Goal: Book appointment/travel/reservation

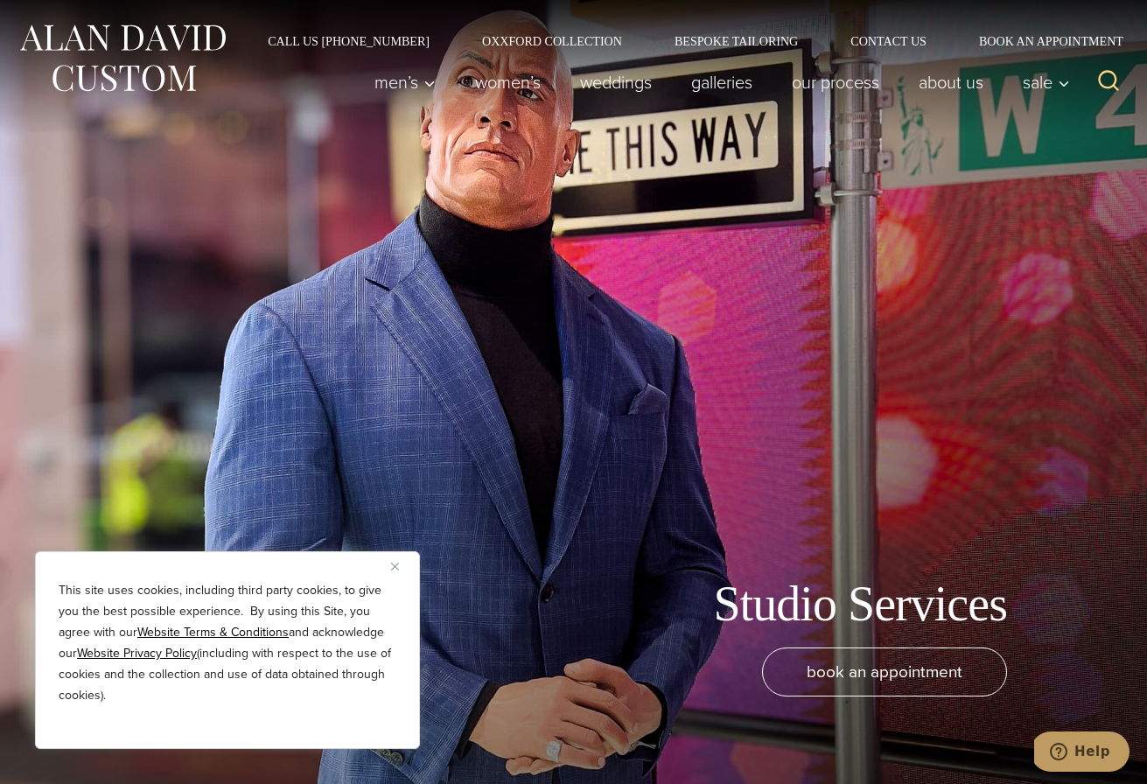
click at [393, 563] on img "Close" at bounding box center [395, 567] width 8 height 8
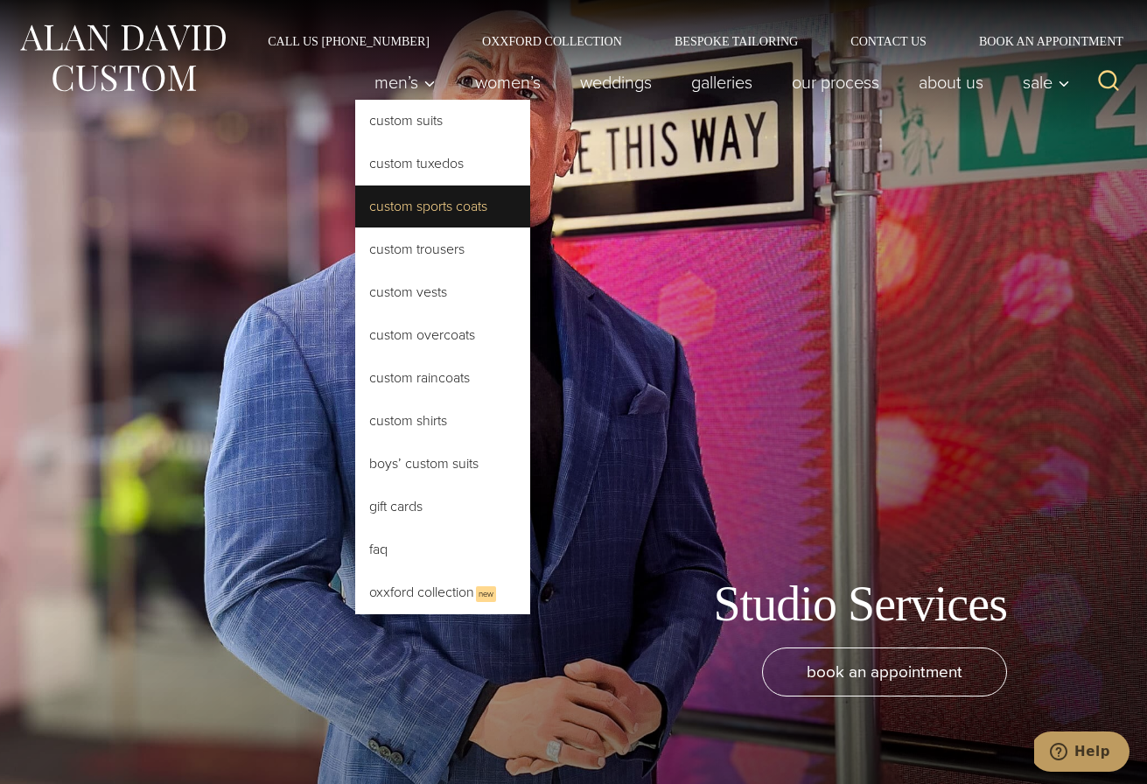
click at [444, 212] on link "Custom Sports Coats" at bounding box center [442, 206] width 175 height 42
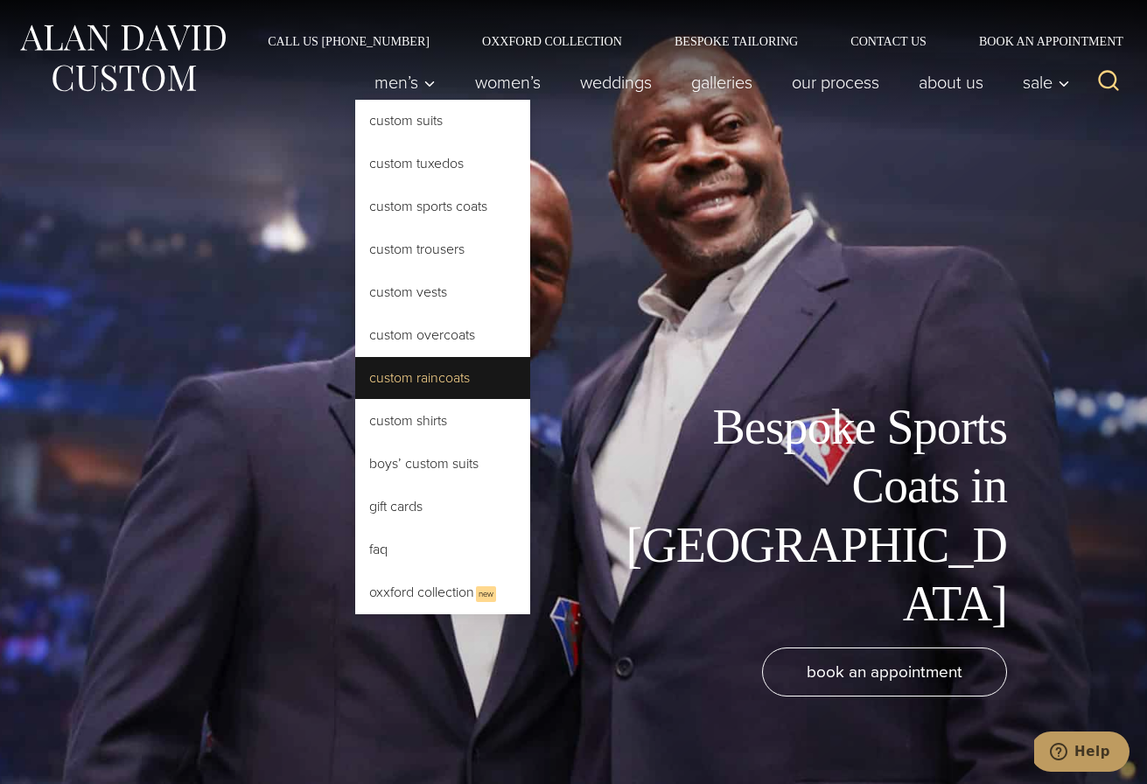
click at [463, 365] on link "Custom Raincoats" at bounding box center [442, 378] width 175 height 42
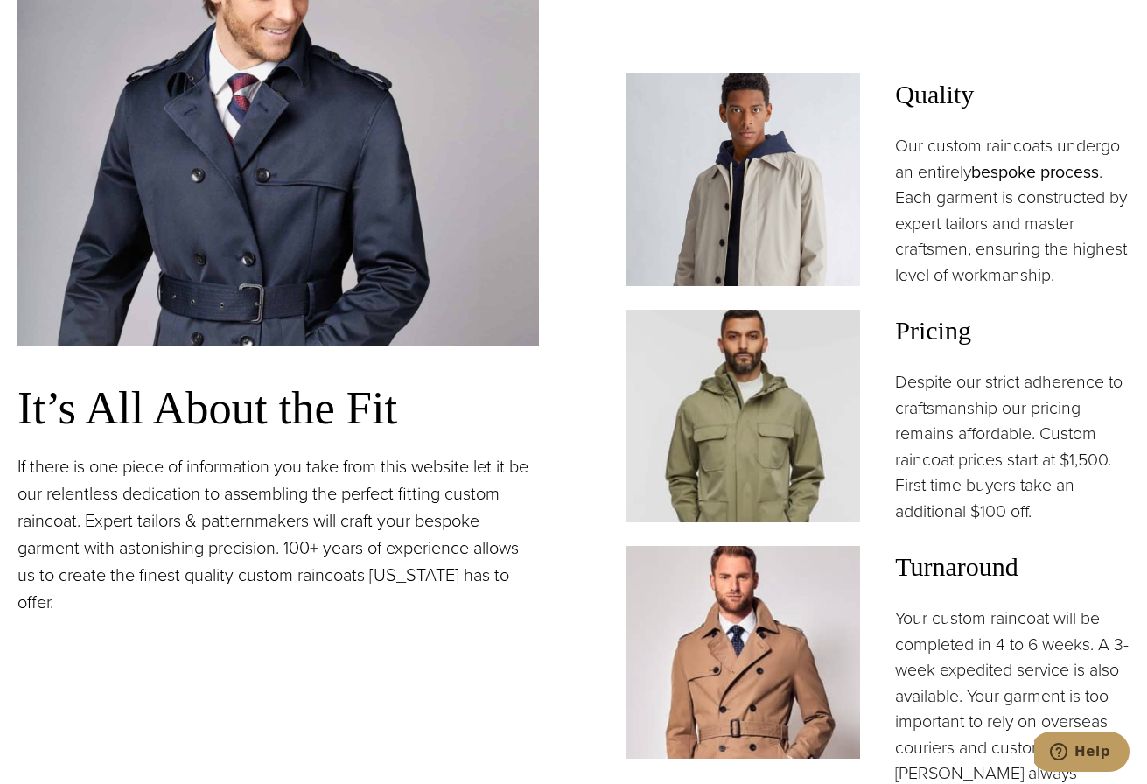
scroll to position [1388, 0]
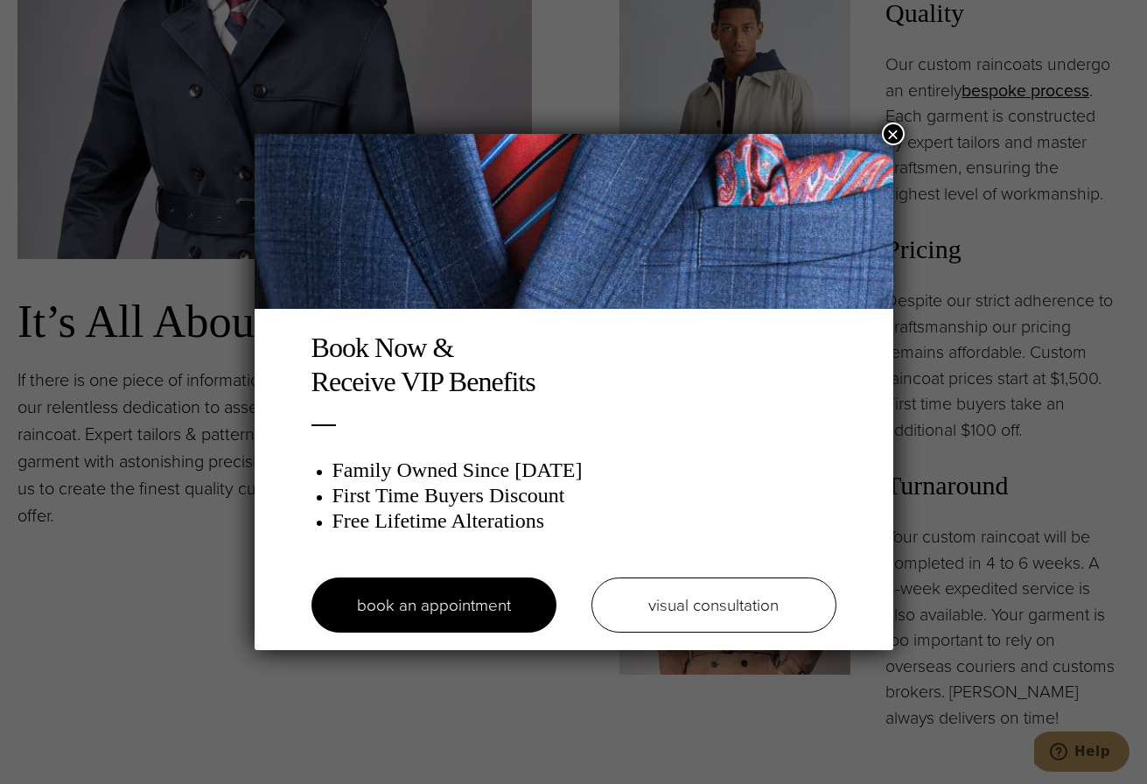
click at [885, 122] on div "Book Now & Receive VIP Benefits Family Owned Since [DATE] First Time Buyers Dis…" at bounding box center [573, 392] width 1147 height 784
